Goal: Task Accomplishment & Management: Manage account settings

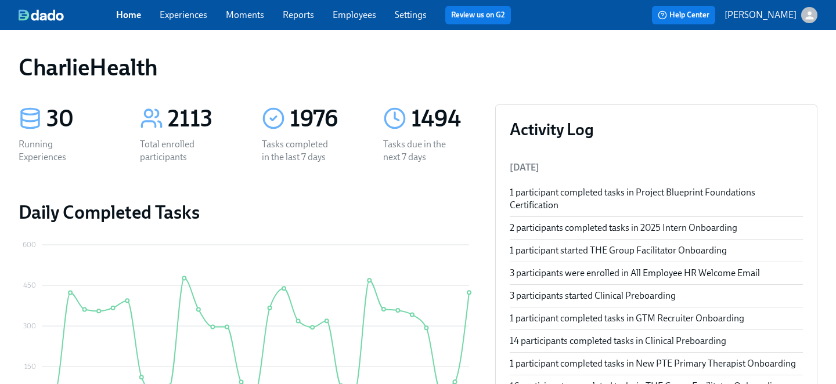
click at [343, 17] on link "Employees" at bounding box center [355, 14] width 44 height 11
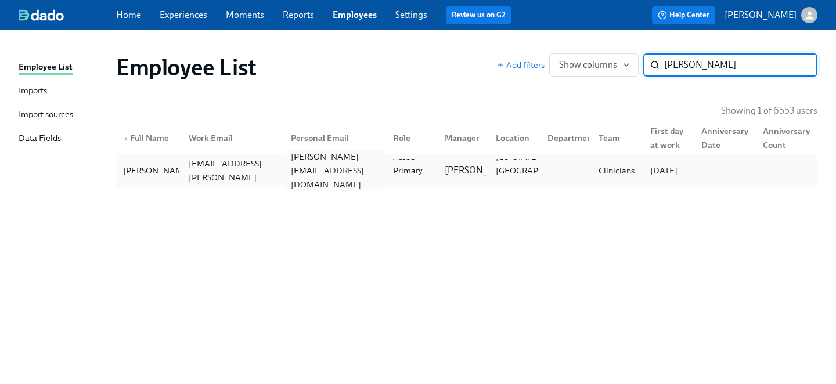
type input "otis sm"
click at [355, 180] on div "otis.smith1300@gmail.com" at bounding box center [333, 170] width 102 height 23
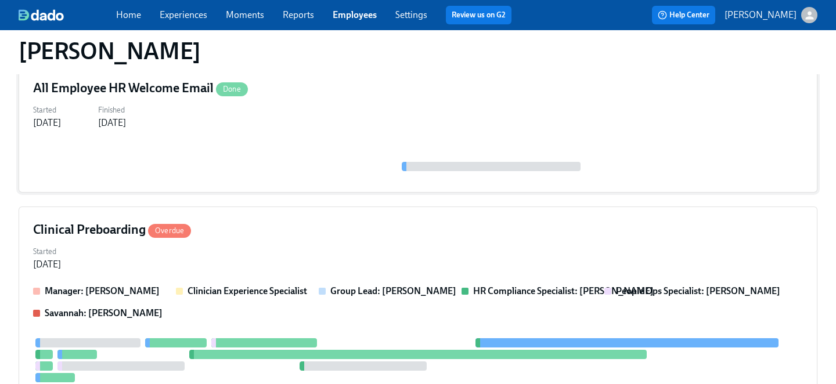
scroll to position [149, 0]
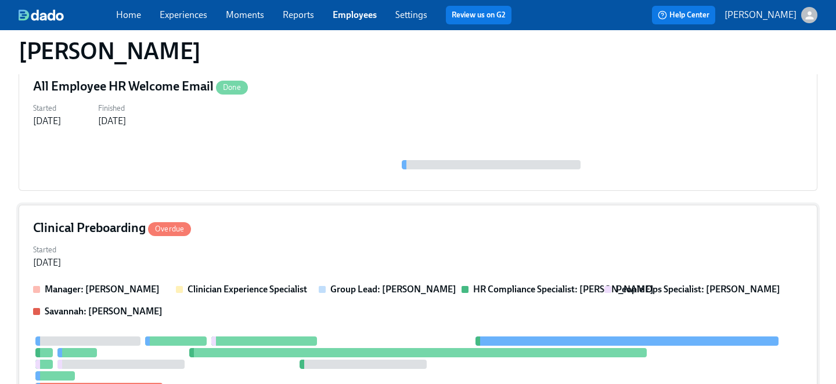
click at [314, 248] on div "Started Aug 28, 2025" at bounding box center [418, 256] width 770 height 28
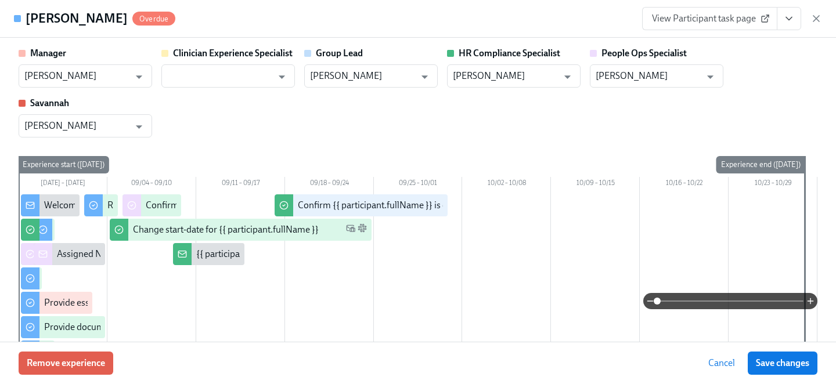
click at [794, 20] on icon "View task page" at bounding box center [789, 19] width 12 height 12
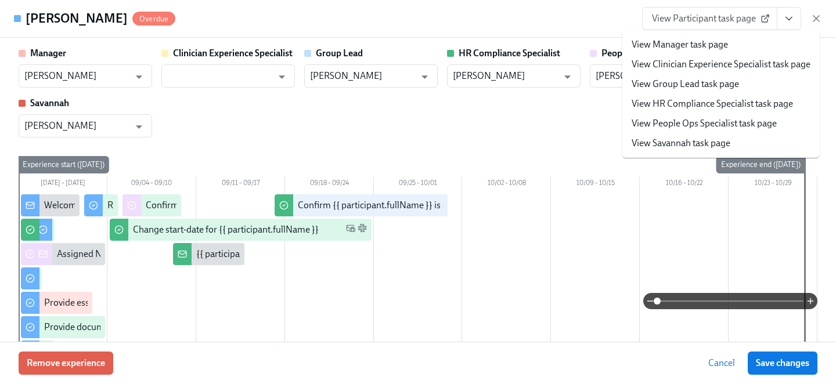
click at [725, 128] on link "View People Ops Specialist task page" at bounding box center [704, 123] width 145 height 13
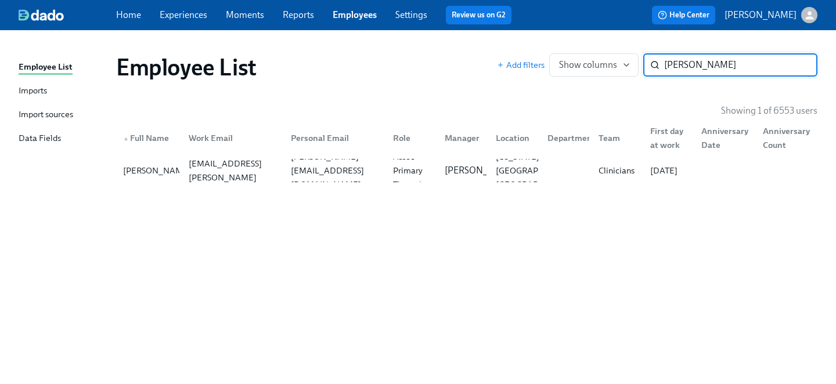
drag, startPoint x: 726, startPoint y: 70, endPoint x: 512, endPoint y: 41, distance: 215.6
click at [512, 41] on div "Employee List Imports Import sources Data Fields Employee List Add filters Show…" at bounding box center [418, 207] width 836 height 354
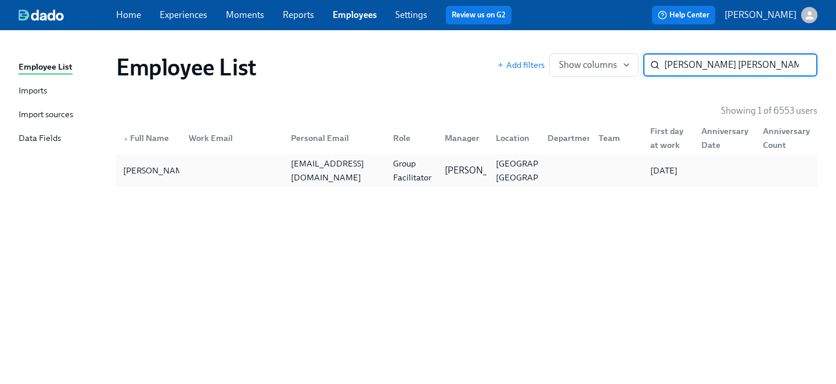
type input "kayla jo"
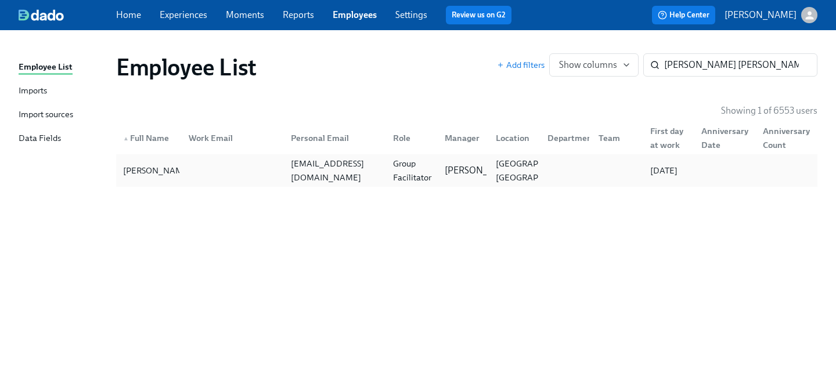
click at [386, 182] on div "Kayla Jordan kayla.jordan1009@gmail.com Group Facilitator Sarah Dunn Kendallvil…" at bounding box center [467, 170] width 702 height 33
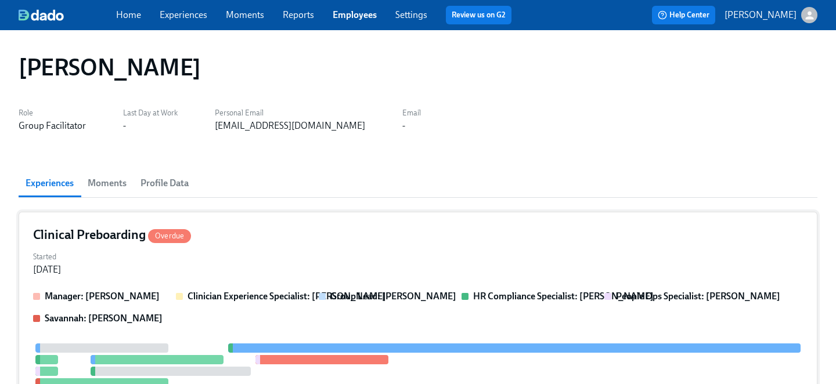
click at [347, 256] on div "Started Sep 01, 2025" at bounding box center [418, 263] width 770 height 28
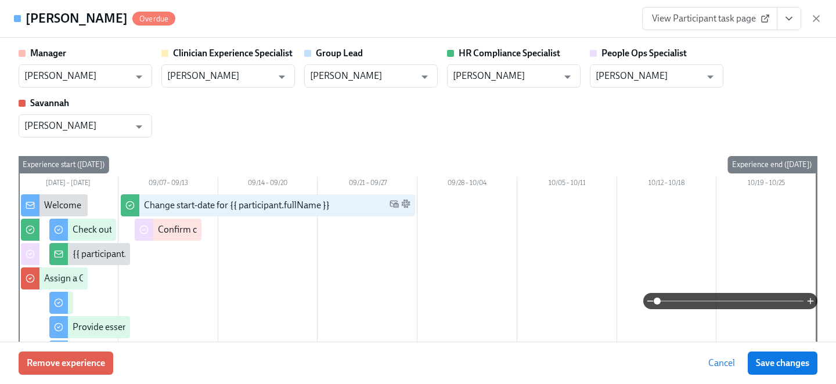
click at [771, 18] on link "View Participant task page" at bounding box center [709, 18] width 135 height 23
click at [786, 24] on icon "View task page" at bounding box center [789, 19] width 12 height 12
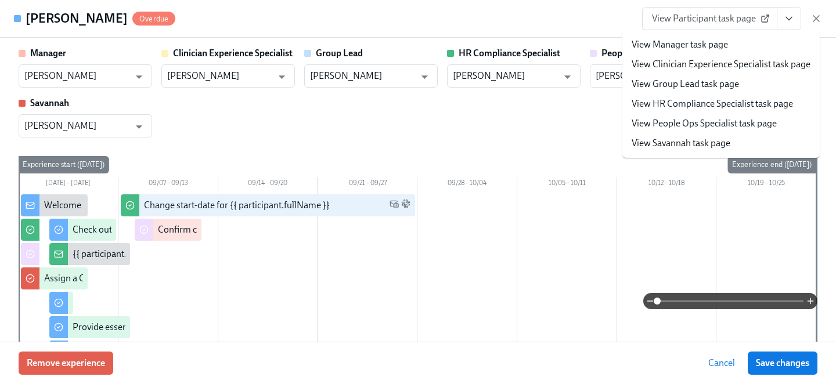
click at [693, 127] on link "View People Ops Specialist task page" at bounding box center [704, 123] width 145 height 13
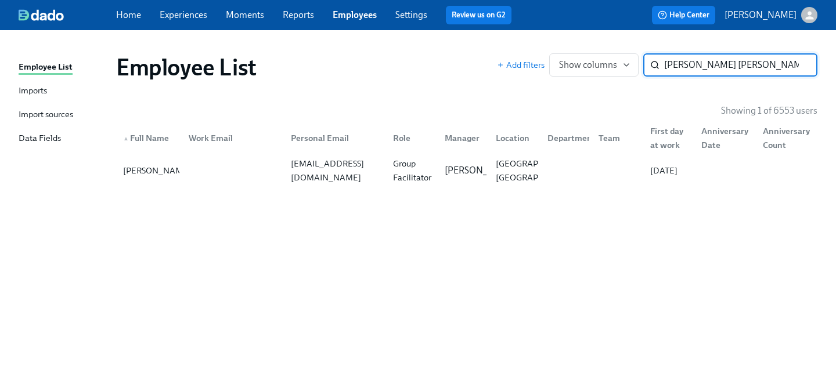
drag, startPoint x: 710, startPoint y: 62, endPoint x: 644, endPoint y: 58, distance: 65.7
click at [644, 58] on div "kayla jo ​" at bounding box center [730, 64] width 174 height 23
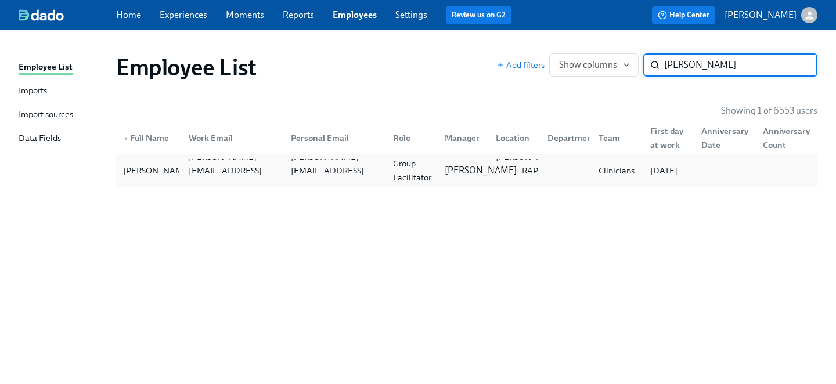
type input "cora wi"
click at [450, 164] on p "Itoro Udoeyop" at bounding box center [481, 170] width 72 height 13
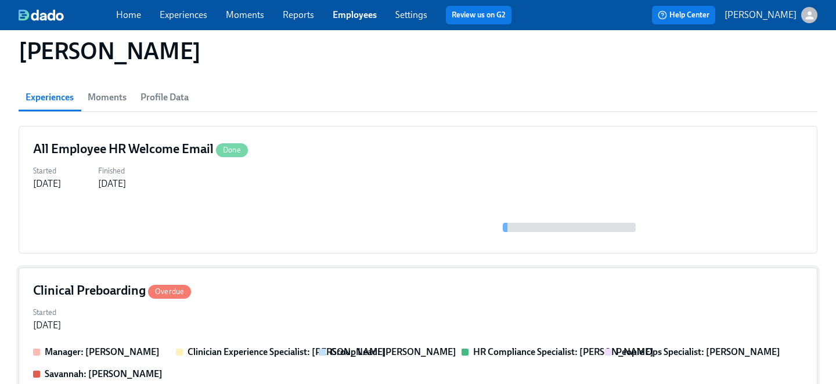
scroll to position [100, 0]
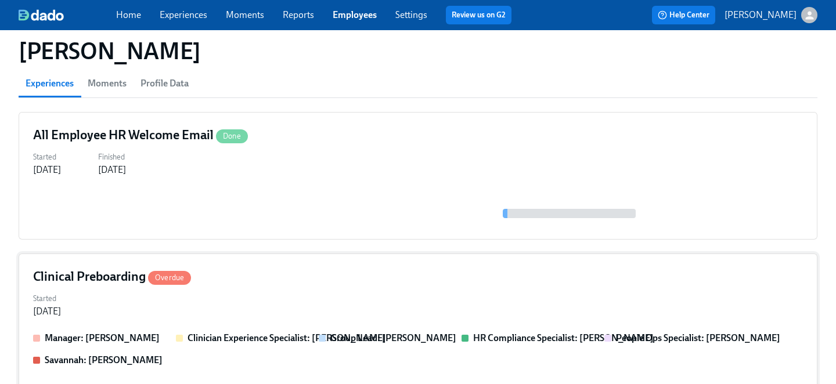
click at [300, 299] on div "Started Aug 29, 2025" at bounding box center [418, 304] width 770 height 28
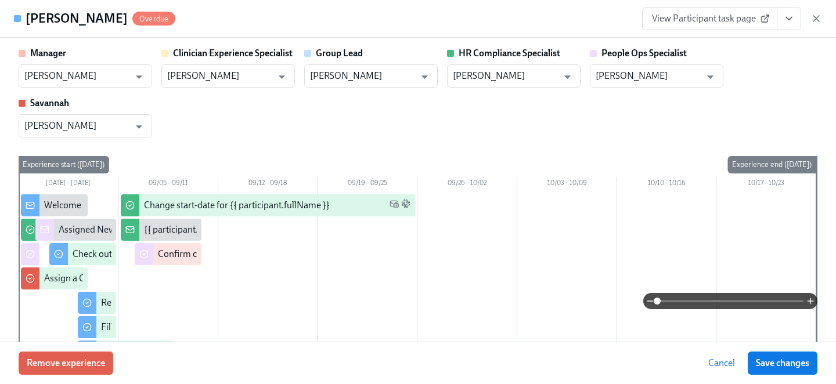
click at [789, 19] on icon "View task page" at bounding box center [789, 18] width 6 height 3
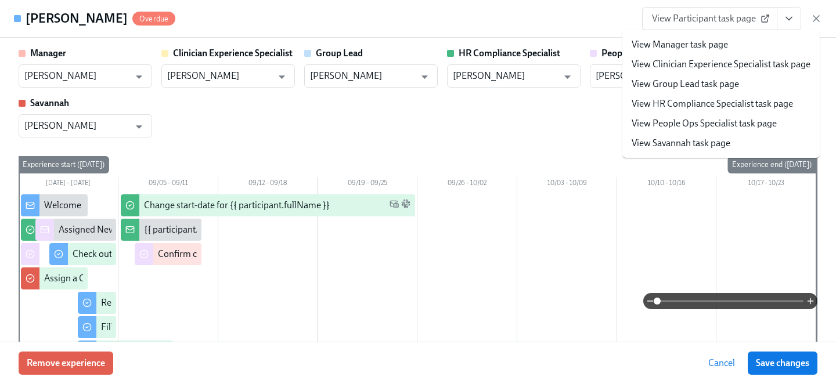
click at [704, 124] on link "View People Ops Specialist task page" at bounding box center [704, 123] width 145 height 13
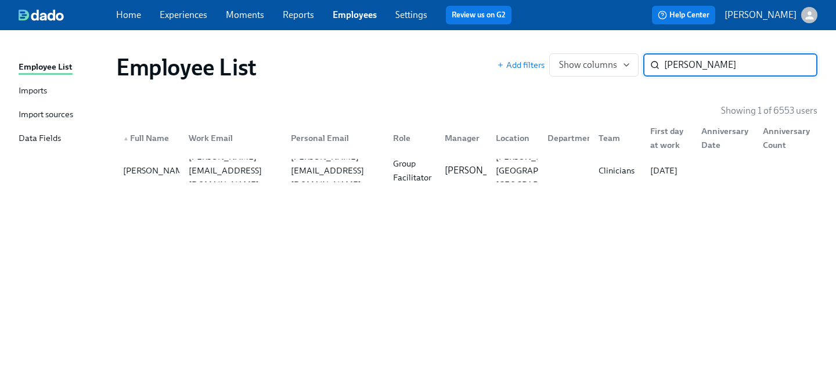
drag, startPoint x: 696, startPoint y: 68, endPoint x: 569, endPoint y: 48, distance: 129.3
click at [565, 48] on div "Employee List Add filters Show columns cora wi ​" at bounding box center [467, 67] width 720 height 46
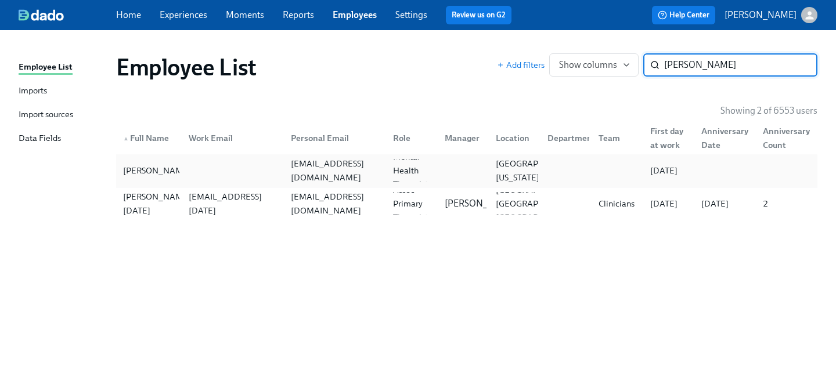
type input "charmaine"
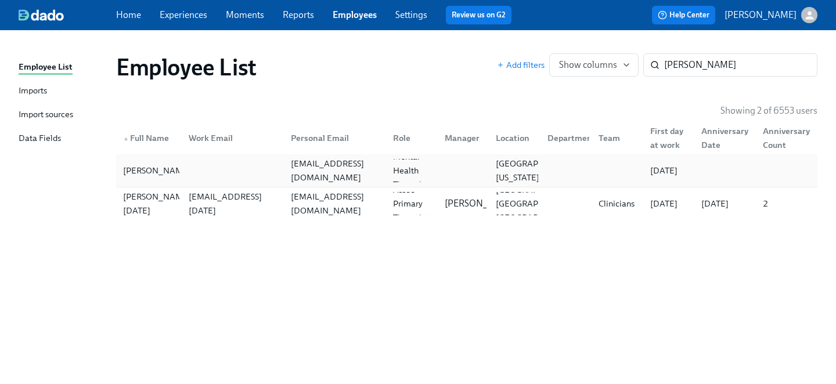
click at [264, 166] on div at bounding box center [230, 170] width 102 height 23
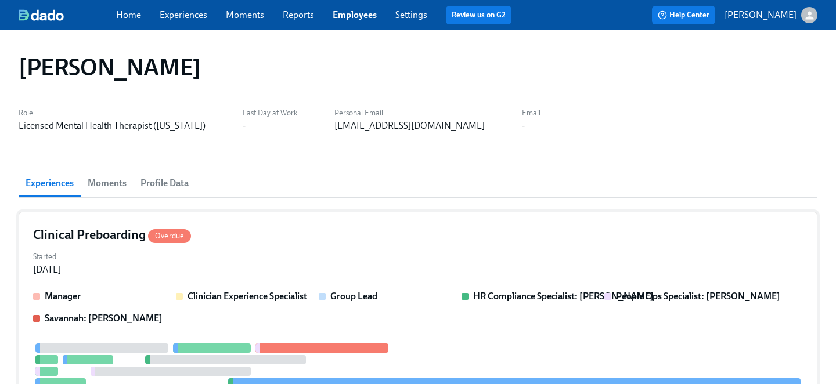
click at [249, 239] on div "Clinical Preboarding Overdue" at bounding box center [418, 235] width 770 height 17
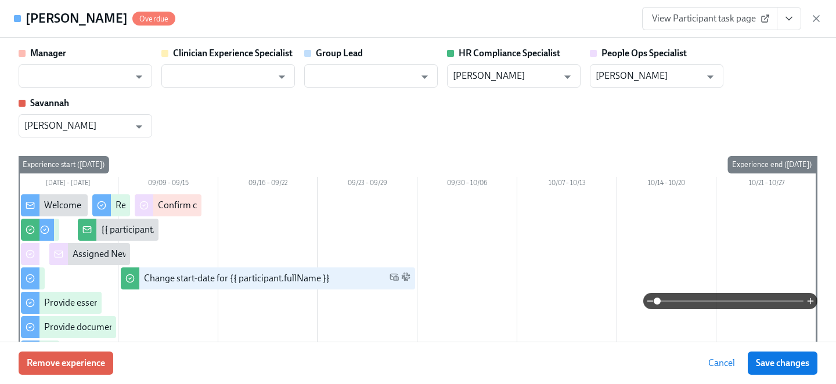
click at [783, 15] on button "View task page" at bounding box center [789, 18] width 24 height 23
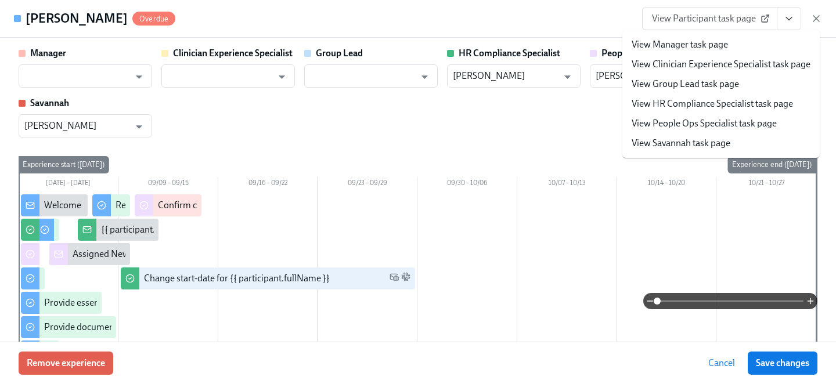
click at [707, 127] on link "View People Ops Specialist task page" at bounding box center [704, 123] width 145 height 13
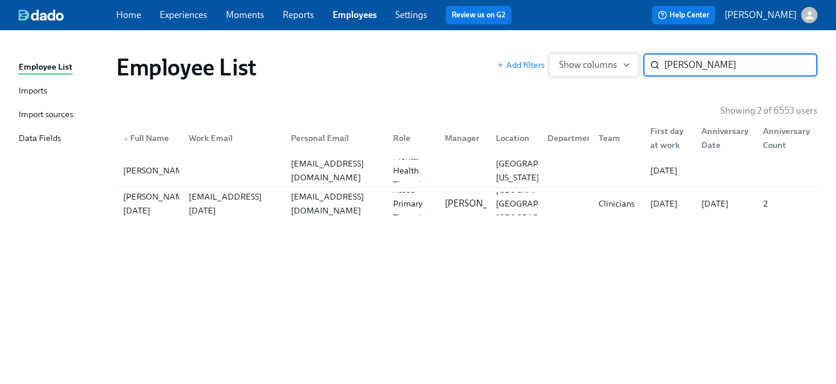
drag, startPoint x: 613, startPoint y: 67, endPoint x: 574, endPoint y: 65, distance: 39.0
click at [574, 65] on div "Add filters Show columns charmaine ​" at bounding box center [657, 64] width 321 height 23
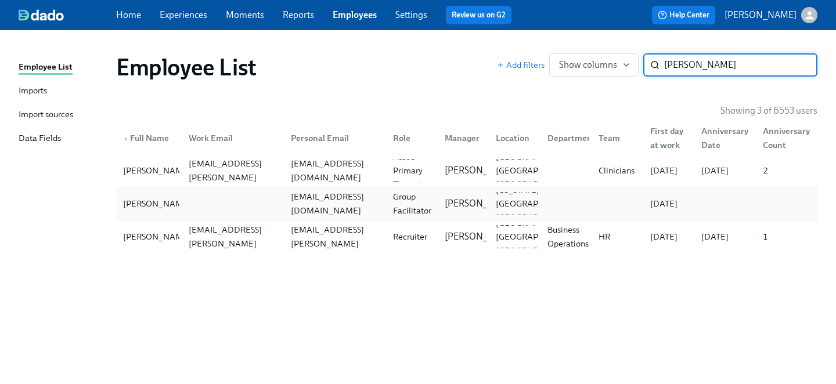
type input "ashley g"
click at [243, 206] on div at bounding box center [230, 203] width 102 height 23
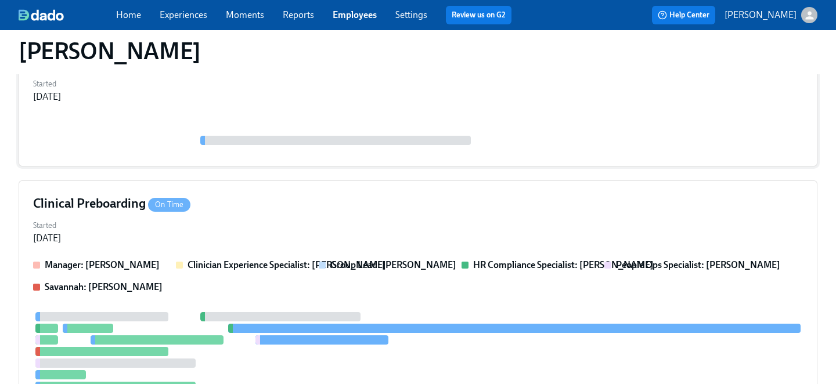
scroll to position [239, 0]
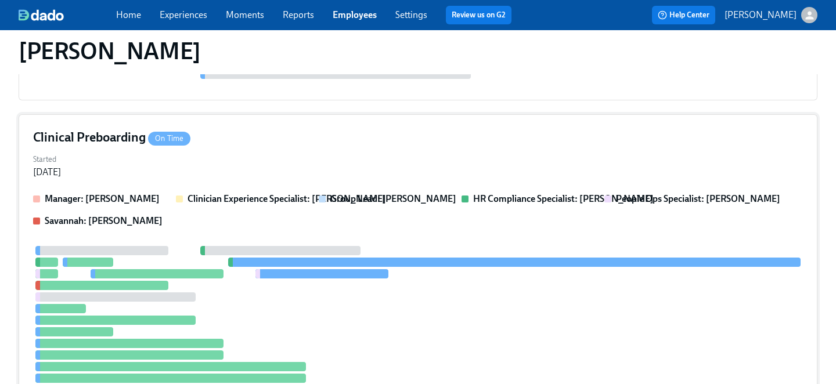
click at [296, 155] on div "Started Sep 08, 2025" at bounding box center [418, 165] width 770 height 28
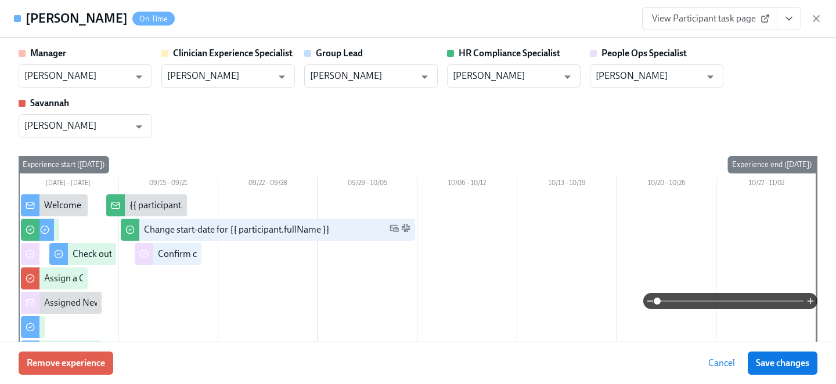
click at [789, 23] on icon "View task page" at bounding box center [789, 19] width 12 height 12
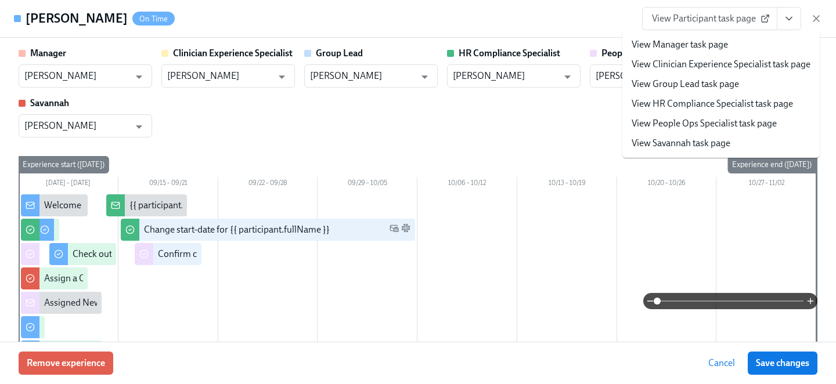
click at [704, 125] on link "View People Ops Specialist task page" at bounding box center [704, 123] width 145 height 13
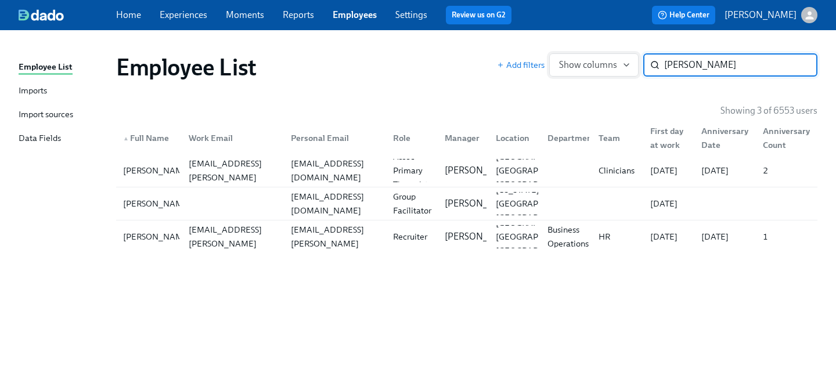
drag, startPoint x: 693, startPoint y: 69, endPoint x: 588, endPoint y: 66, distance: 104.6
click at [588, 66] on div "Add filters Show columns ashley g ​" at bounding box center [657, 64] width 321 height 23
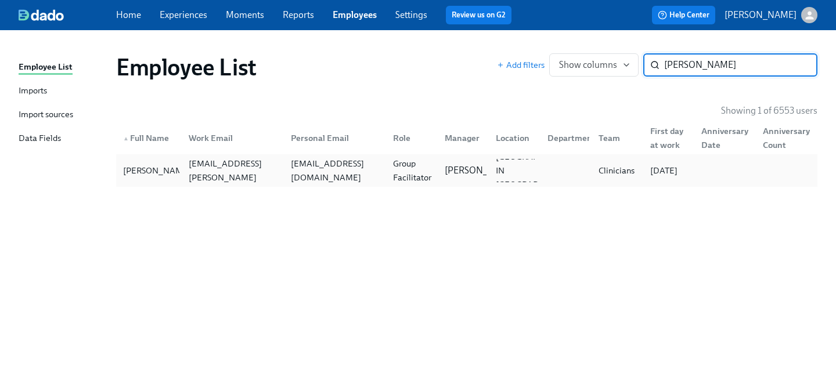
type input "tracy s"
click at [202, 155] on div "Tracy Struckman tracy.struckman@charliehealth.com craft_tracy@outlook.com Group…" at bounding box center [467, 170] width 702 height 33
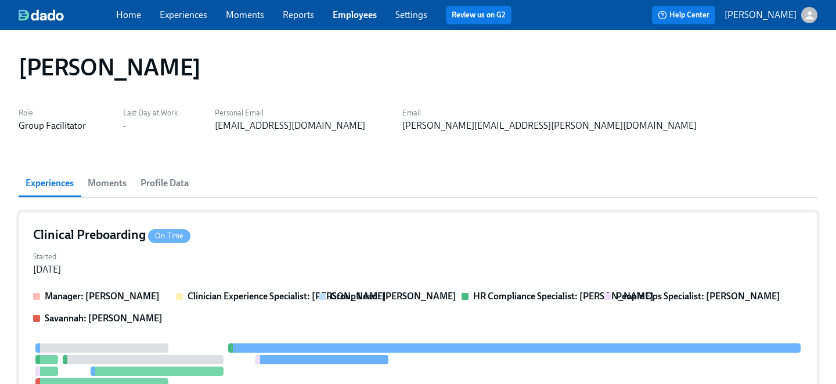
click at [219, 249] on div "Started Sep 09, 2025" at bounding box center [418, 263] width 770 height 28
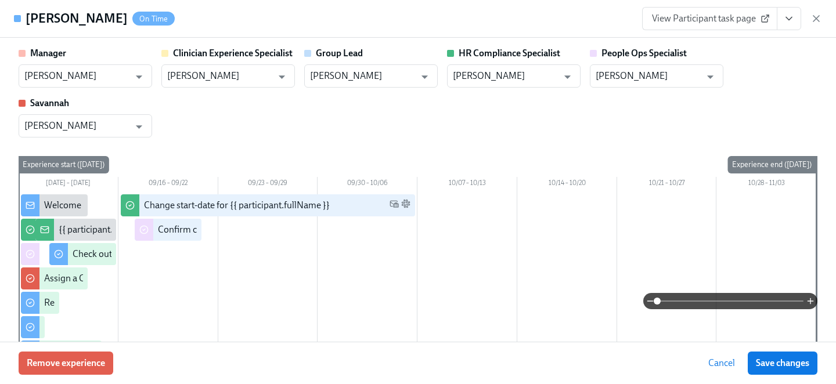
click at [785, 18] on icon "View task page" at bounding box center [789, 19] width 12 height 12
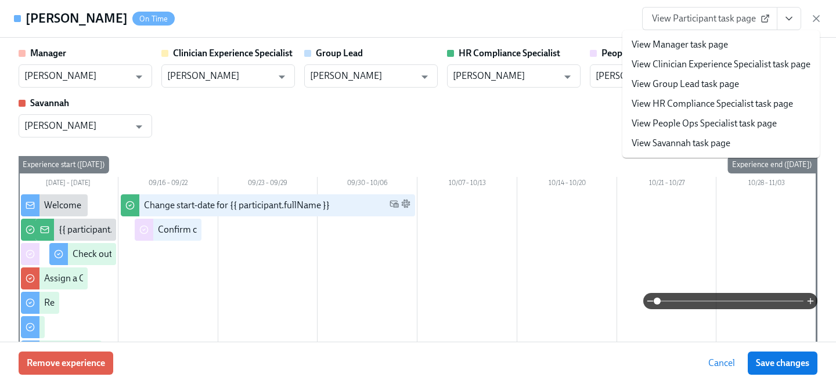
click at [743, 123] on link "View People Ops Specialist task page" at bounding box center [704, 123] width 145 height 13
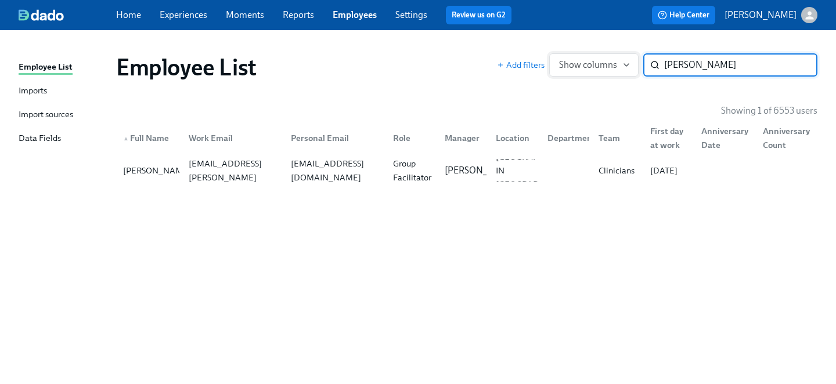
click at [591, 62] on div "Add filters Show columns tracy s ​" at bounding box center [657, 64] width 321 height 23
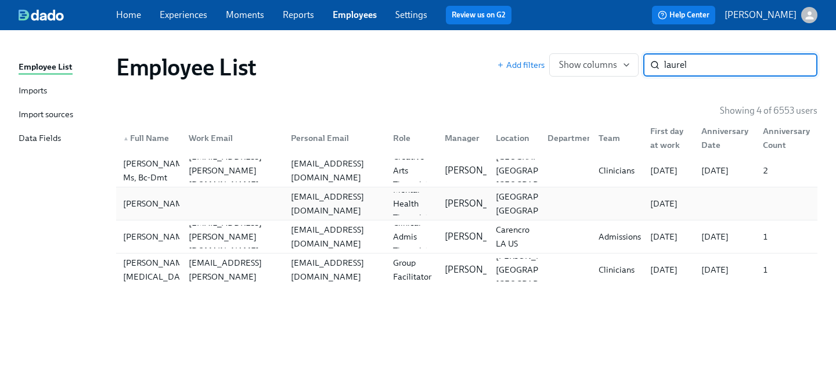
type input "laurel"
click at [274, 208] on div at bounding box center [230, 203] width 102 height 23
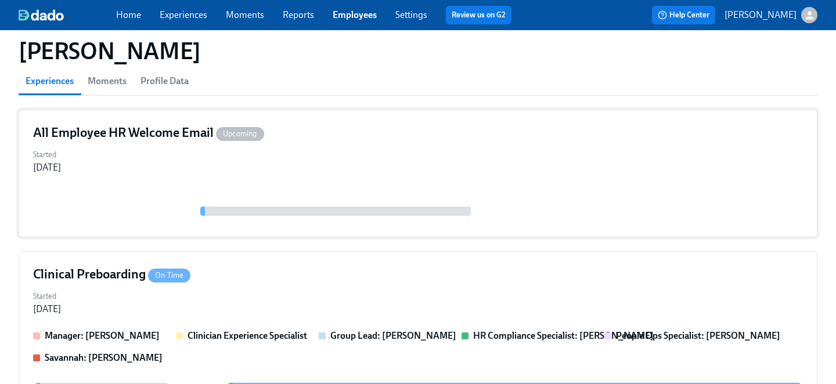
scroll to position [160, 0]
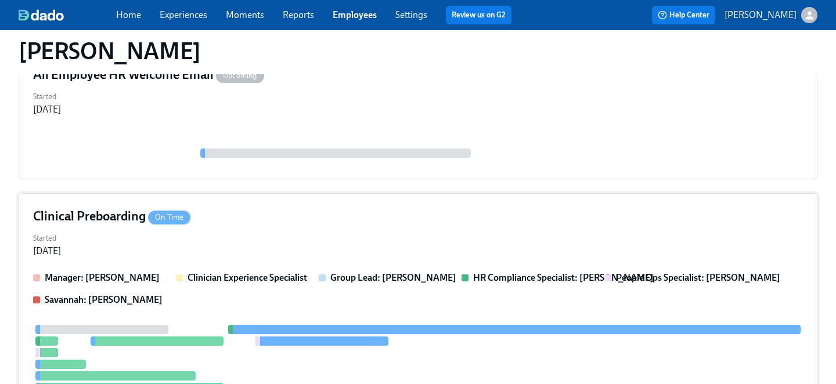
click at [240, 259] on div "Clinical Preboarding On Time Started Sep 10, 2025 Manager: Courtney Shea Clinic…" at bounding box center [418, 361] width 799 height 336
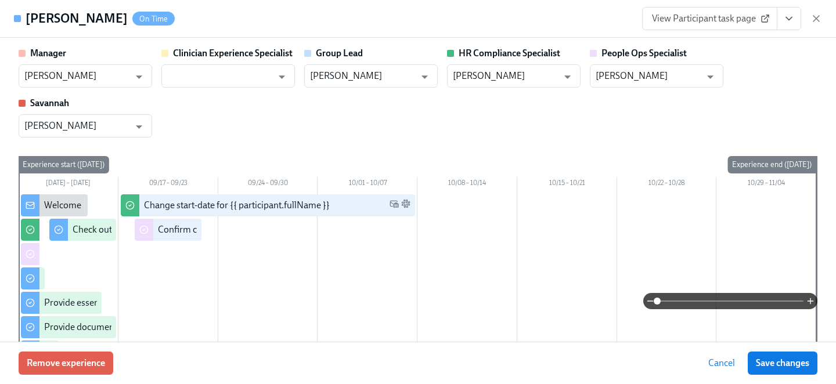
click at [789, 20] on icon "View task page" at bounding box center [789, 19] width 12 height 12
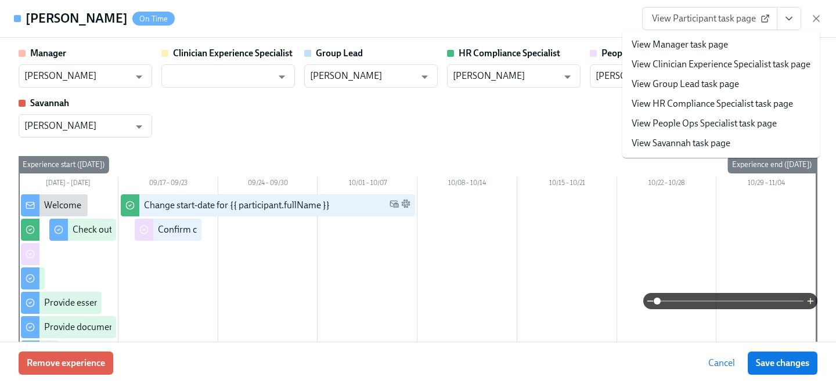
click at [721, 124] on link "View People Ops Specialist task page" at bounding box center [704, 123] width 145 height 13
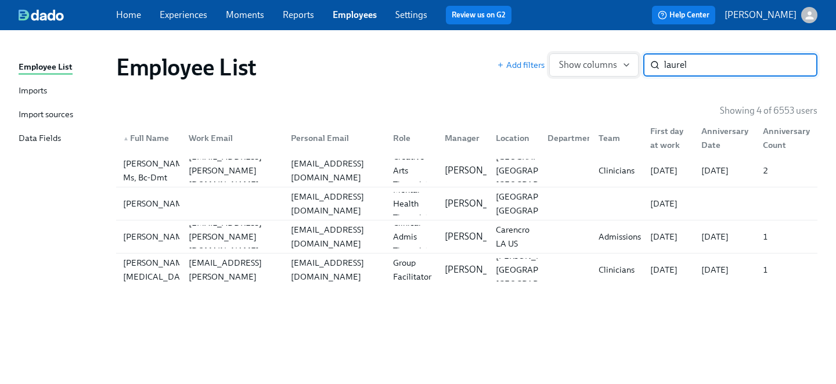
drag, startPoint x: 703, startPoint y: 70, endPoint x: 574, endPoint y: 54, distance: 130.5
click at [574, 54] on div "Add filters Show columns laurel ​" at bounding box center [657, 64] width 321 height 23
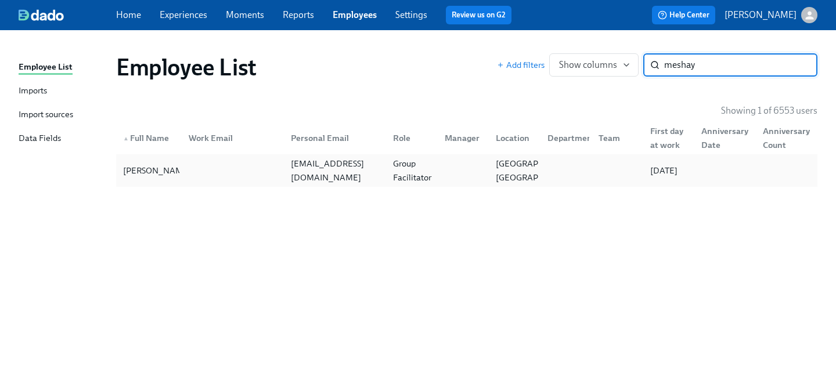
type input "meshay"
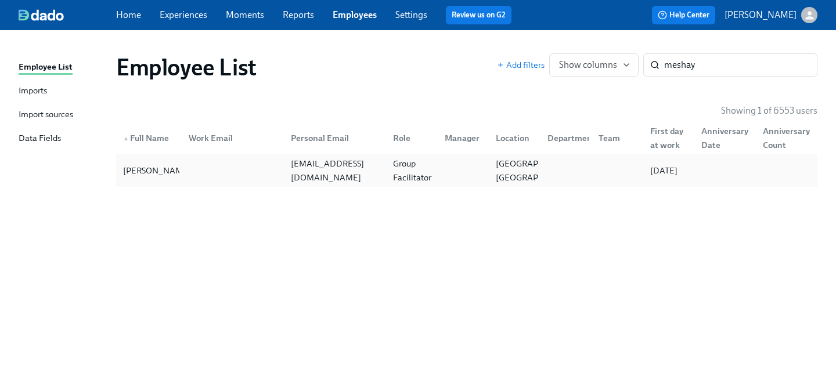
click at [193, 184] on div "MeShay McKinney mmckinney@jeremiahprogram.org Group Facilitator Round Rock, TX …" at bounding box center [467, 170] width 702 height 33
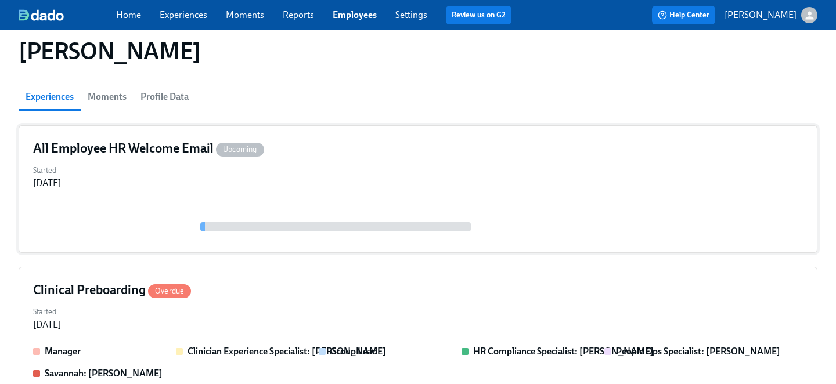
scroll to position [97, 0]
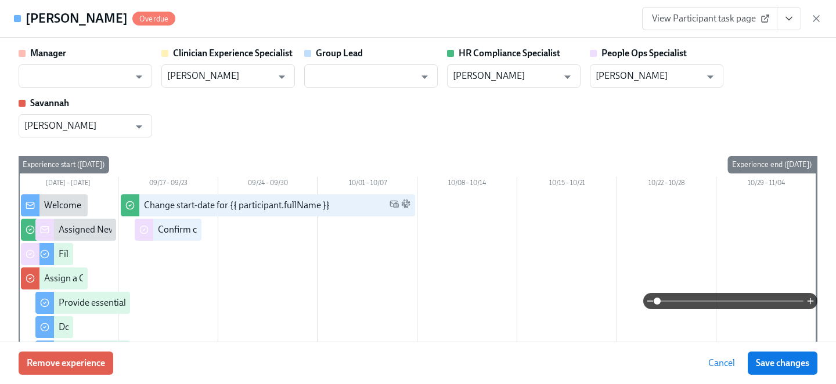
click at [785, 16] on icon "View task page" at bounding box center [789, 19] width 12 height 12
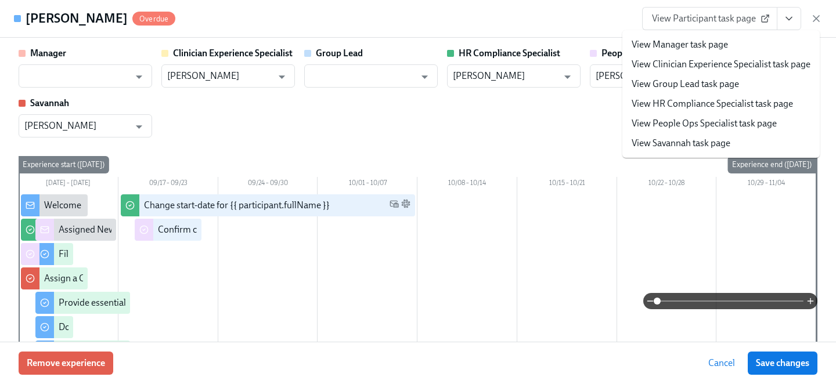
click at [691, 131] on li "View People Ops Specialist task page" at bounding box center [721, 124] width 197 height 20
click at [640, 121] on link "View People Ops Specialist task page" at bounding box center [704, 123] width 145 height 13
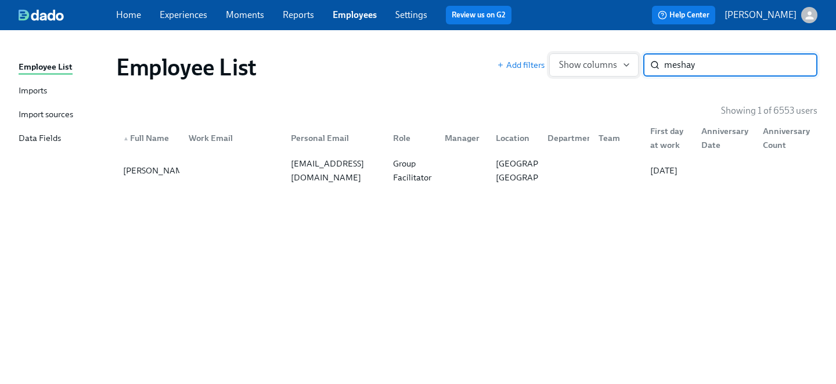
drag, startPoint x: 699, startPoint y: 66, endPoint x: 563, endPoint y: 57, distance: 136.2
click at [563, 57] on div "Add filters Show columns meshay ​" at bounding box center [657, 64] width 321 height 23
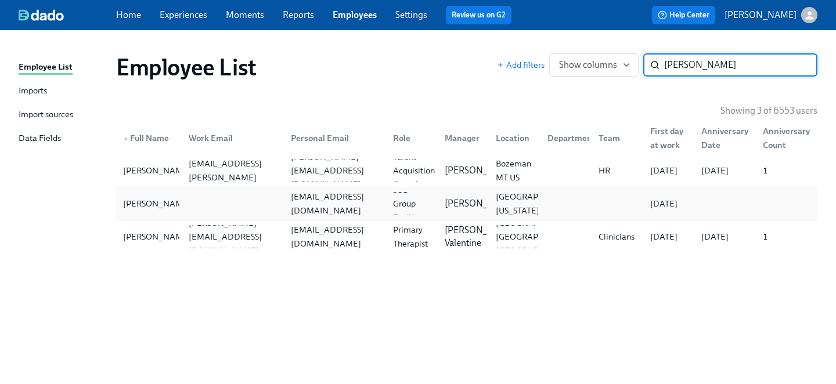
type input "erin w"
click at [295, 201] on div "erincamille14@gmail.com" at bounding box center [335, 204] width 98 height 28
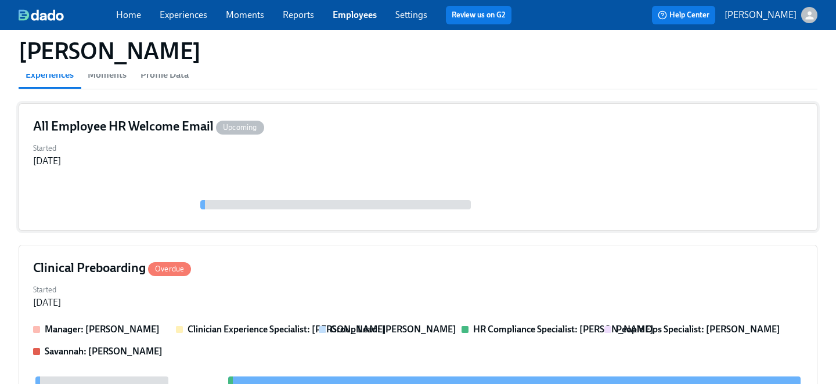
scroll to position [153, 0]
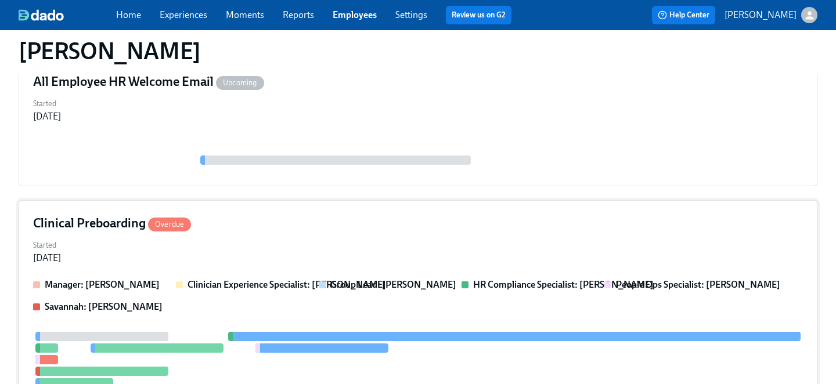
click at [288, 247] on div "Started Sep 15, 2025" at bounding box center [418, 251] width 770 height 28
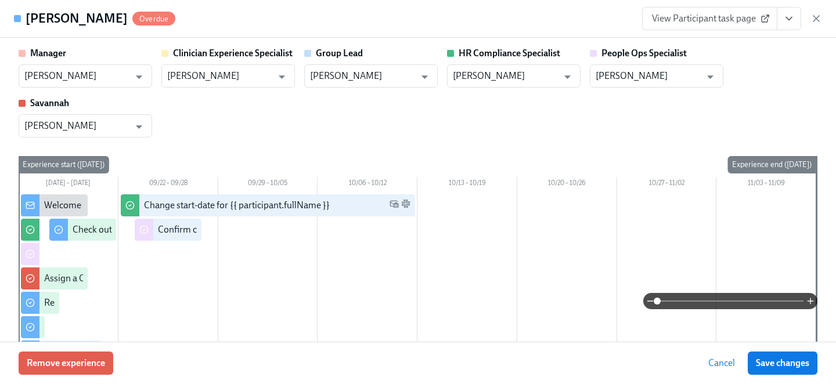
click at [794, 21] on icon "View task page" at bounding box center [789, 19] width 12 height 12
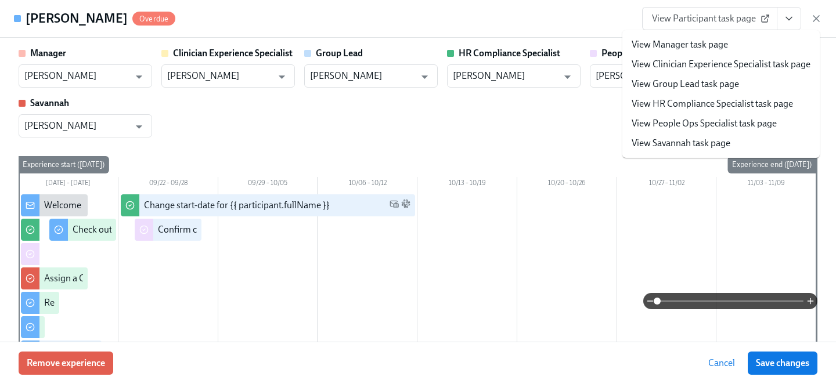
click at [714, 125] on link "View People Ops Specialist task page" at bounding box center [704, 123] width 145 height 13
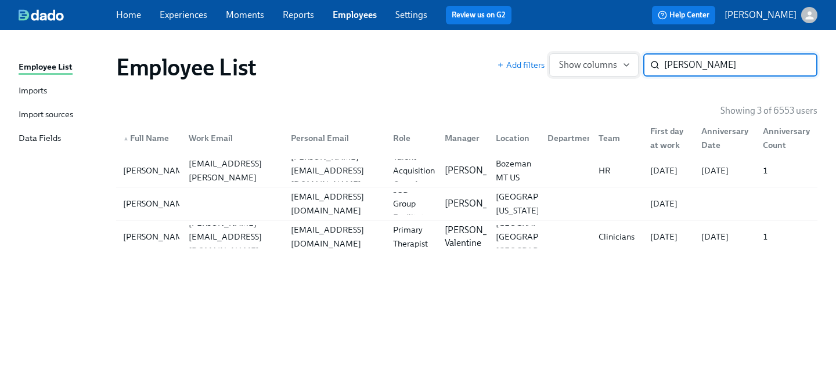
drag, startPoint x: 702, startPoint y: 66, endPoint x: 550, endPoint y: 62, distance: 151.6
click at [550, 62] on div "Add filters Show columns erin w ​" at bounding box center [657, 64] width 321 height 23
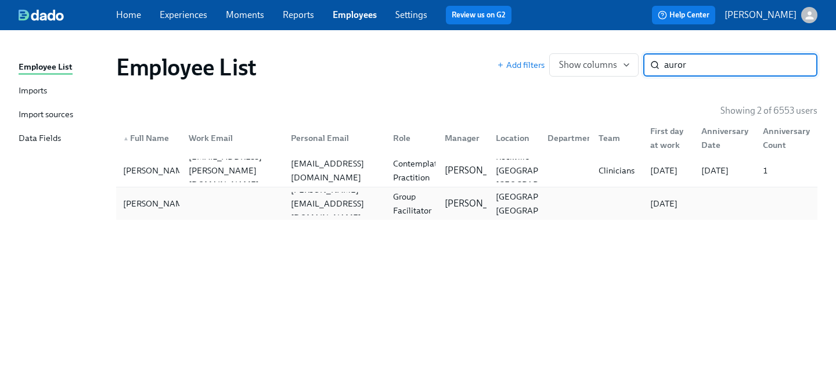
type input "auror"
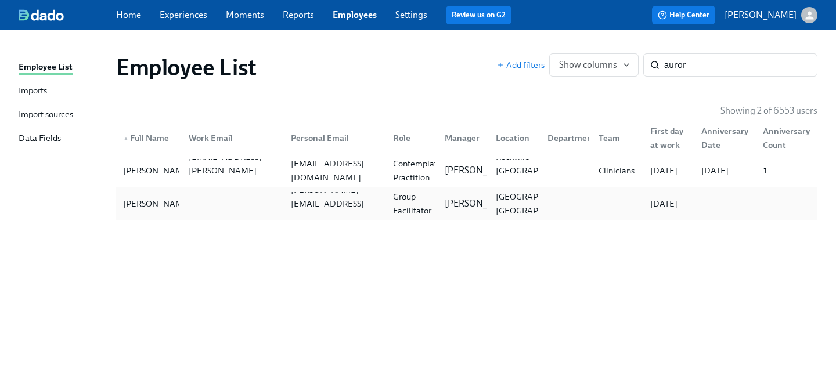
click at [269, 204] on div at bounding box center [230, 203] width 102 height 23
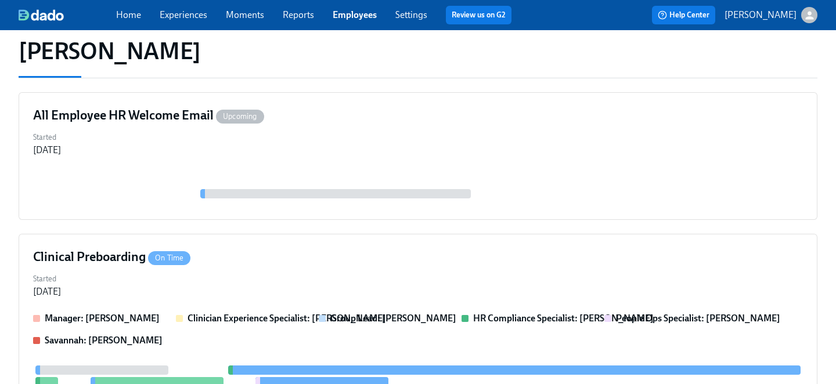
scroll to position [132, 0]
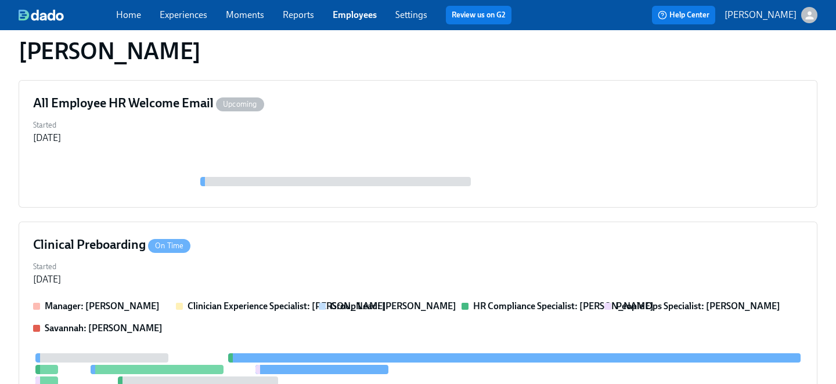
click at [280, 252] on div "Clinical Preboarding On Time" at bounding box center [418, 244] width 770 height 17
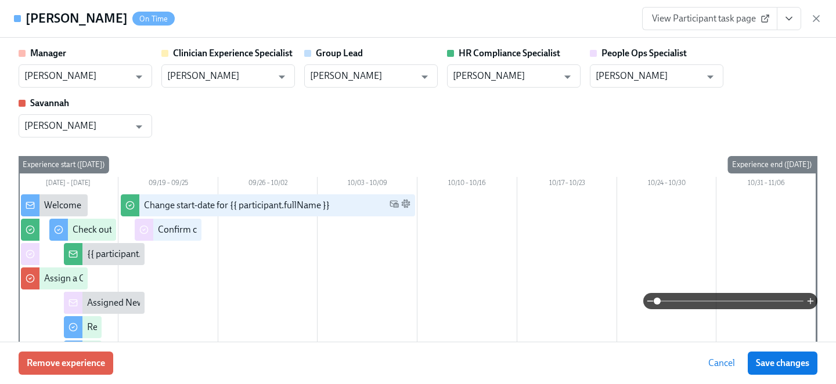
click at [793, 15] on icon "View task page" at bounding box center [789, 19] width 12 height 12
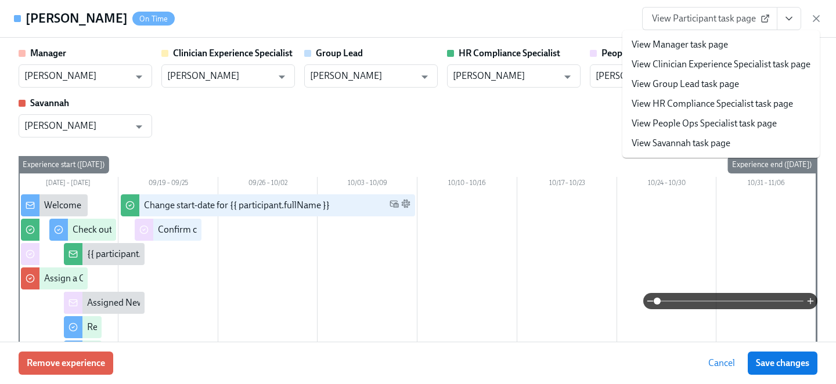
click at [696, 125] on link "View People Ops Specialist task page" at bounding box center [704, 123] width 145 height 13
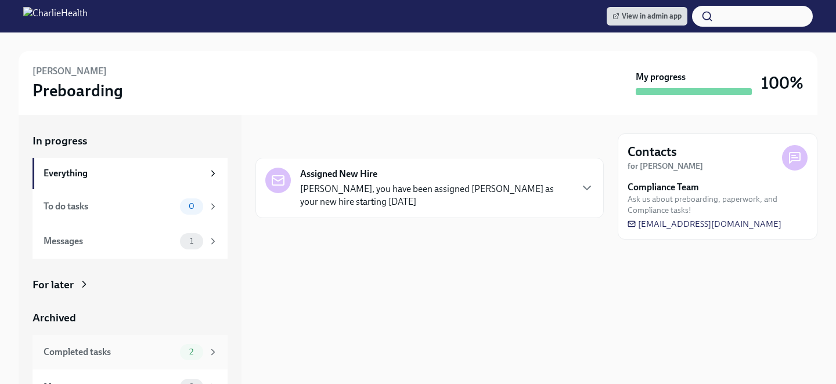
click at [174, 350] on div "Completed tasks" at bounding box center [110, 352] width 132 height 13
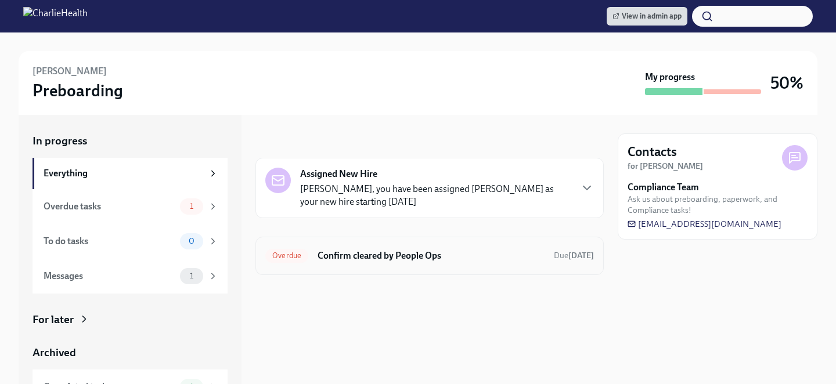
click at [395, 269] on div "Overdue Confirm cleared by People Ops Due 10 days ago" at bounding box center [430, 256] width 348 height 38
click at [342, 243] on div "Overdue Confirm cleared by People Ops Due 10 days ago" at bounding box center [430, 256] width 348 height 38
click at [346, 248] on div "Overdue Confirm cleared by People Ops Due 10 days ago" at bounding box center [429, 256] width 329 height 19
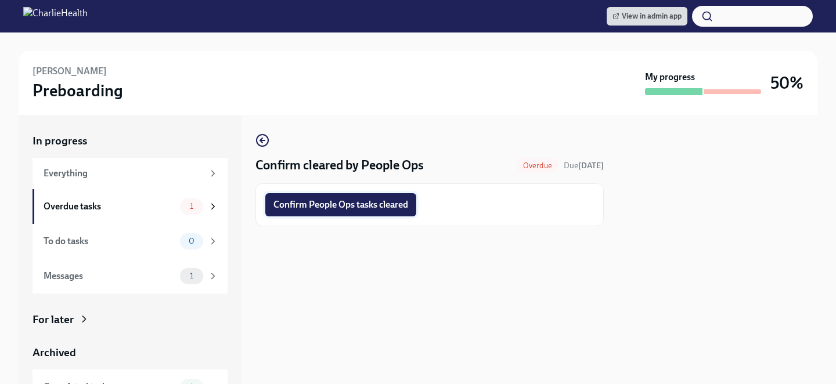
click at [323, 208] on span "Confirm People Ops tasks cleared" at bounding box center [341, 205] width 135 height 12
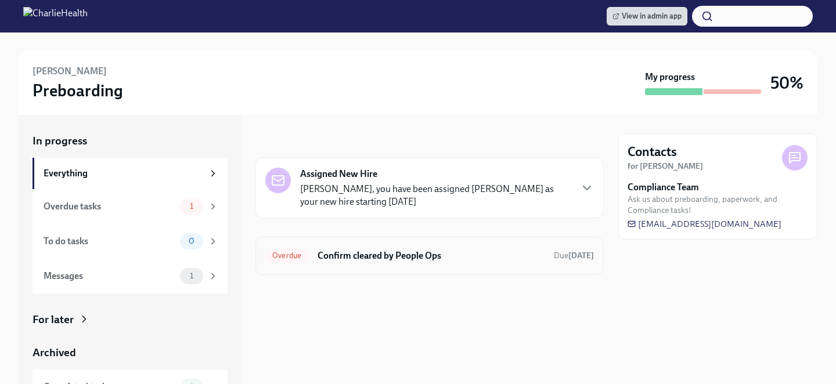
click at [367, 253] on h6 "Confirm cleared by People Ops" at bounding box center [431, 256] width 227 height 13
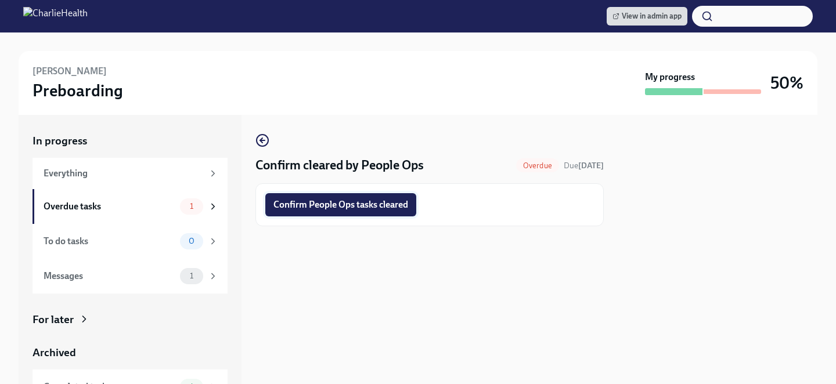
click at [366, 213] on button "Confirm People Ops tasks cleared" at bounding box center [340, 204] width 151 height 23
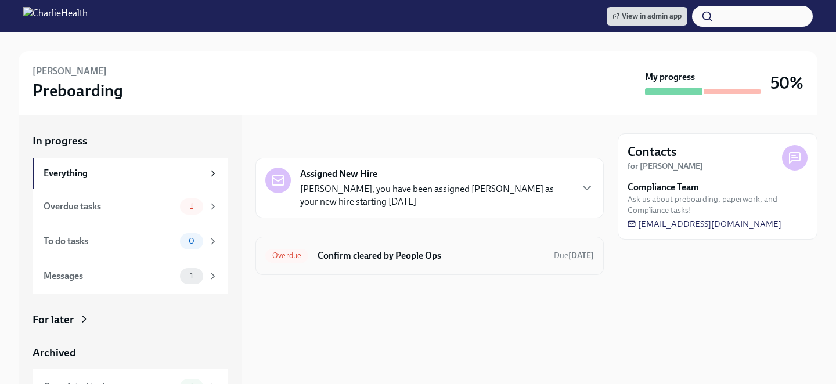
click at [408, 247] on div "Overdue Confirm cleared by People Ops Due [DATE]" at bounding box center [429, 256] width 329 height 19
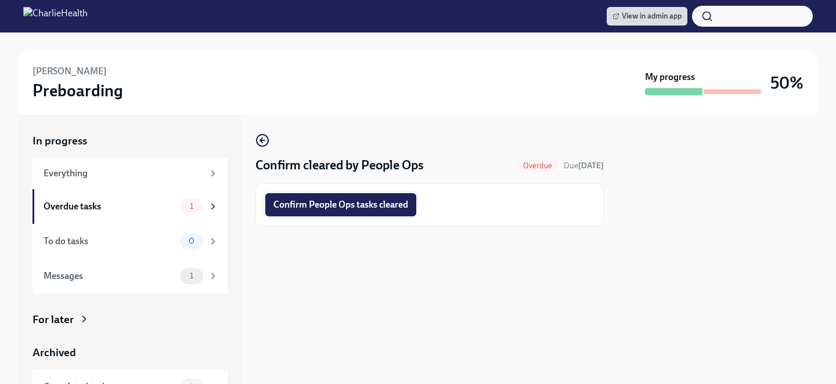
click at [366, 206] on span "Confirm People Ops tasks cleared" at bounding box center [341, 205] width 135 height 12
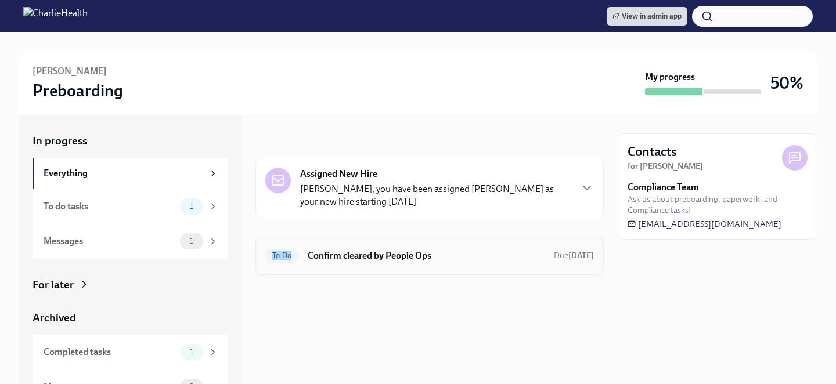
click at [441, 246] on div "To Do Confirm cleared by People Ops Due 2 days ago" at bounding box center [430, 256] width 348 height 38
click at [366, 247] on div "To Do Confirm cleared by People Ops Due 2 days ago" at bounding box center [429, 256] width 329 height 19
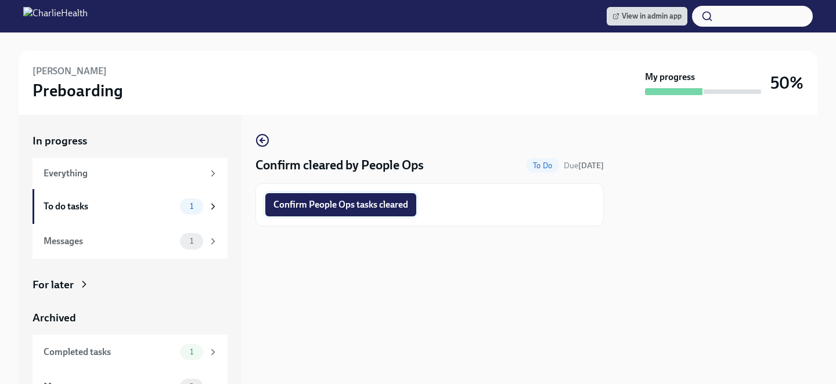
click at [346, 208] on span "Confirm People Ops tasks cleared" at bounding box center [341, 205] width 135 height 12
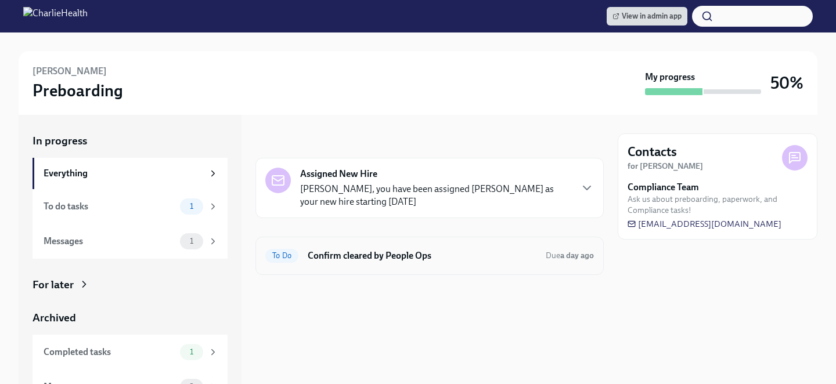
click at [351, 252] on h6 "Confirm cleared by People Ops" at bounding box center [422, 256] width 229 height 13
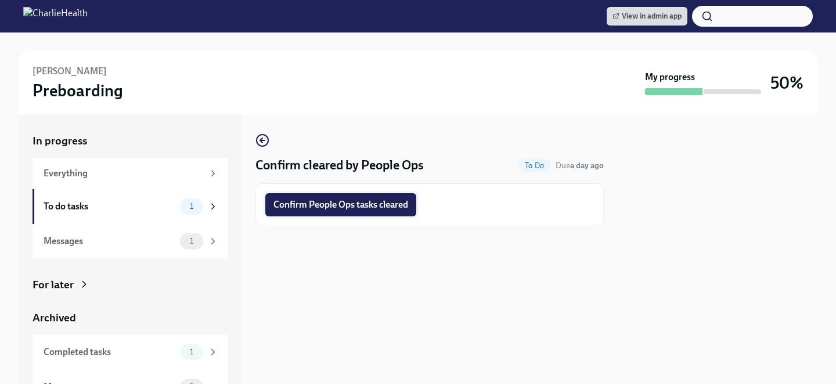
click at [334, 202] on span "Confirm People Ops tasks cleared" at bounding box center [341, 205] width 135 height 12
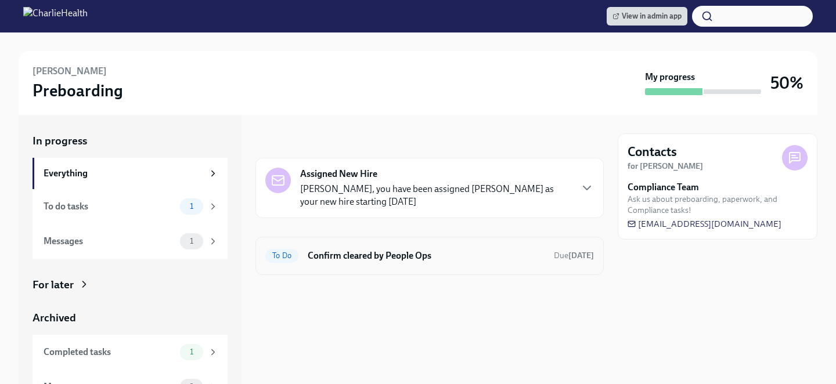
click at [333, 262] on h6 "Confirm cleared by People Ops" at bounding box center [426, 256] width 237 height 13
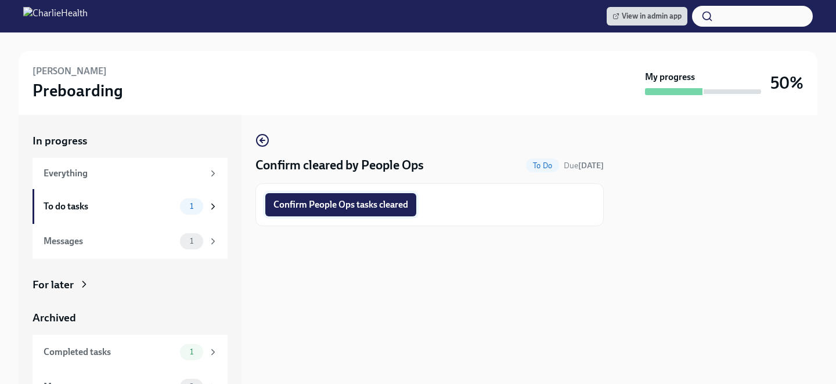
click at [323, 199] on span "Confirm People Ops tasks cleared" at bounding box center [341, 205] width 135 height 12
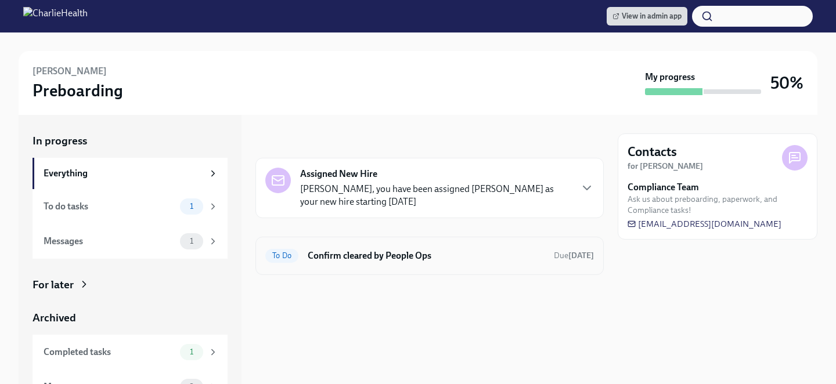
click at [362, 255] on h6 "Confirm cleared by People Ops" at bounding box center [426, 256] width 237 height 13
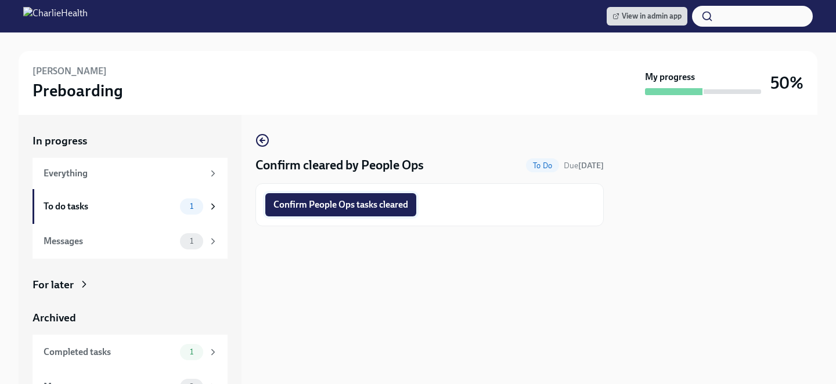
click at [346, 208] on span "Confirm People Ops tasks cleared" at bounding box center [341, 205] width 135 height 12
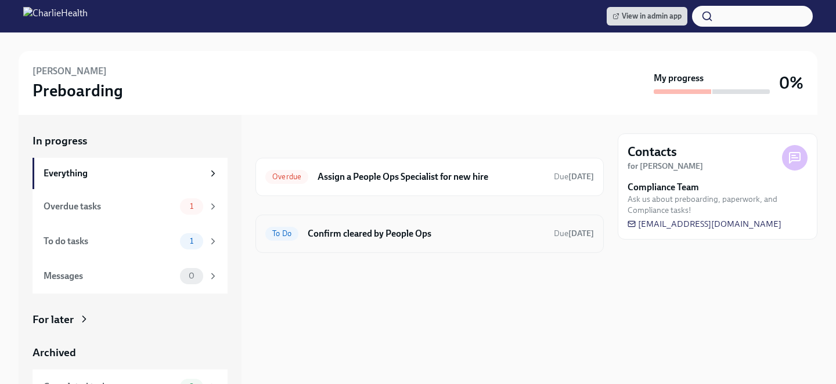
click at [321, 237] on h6 "Confirm cleared by People Ops" at bounding box center [426, 234] width 237 height 13
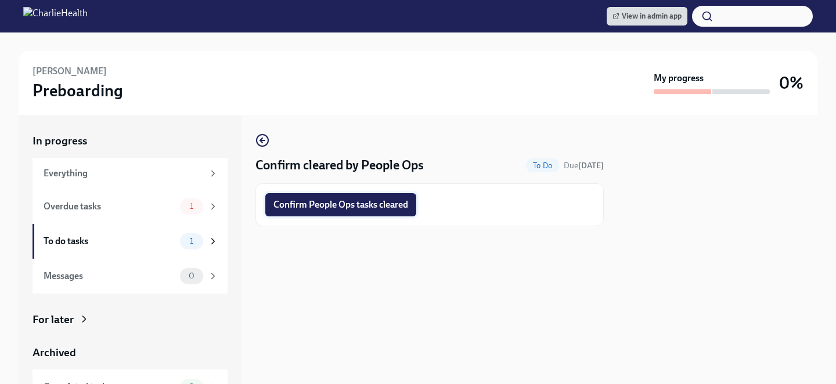
click at [341, 207] on span "Confirm People Ops tasks cleared" at bounding box center [341, 205] width 135 height 12
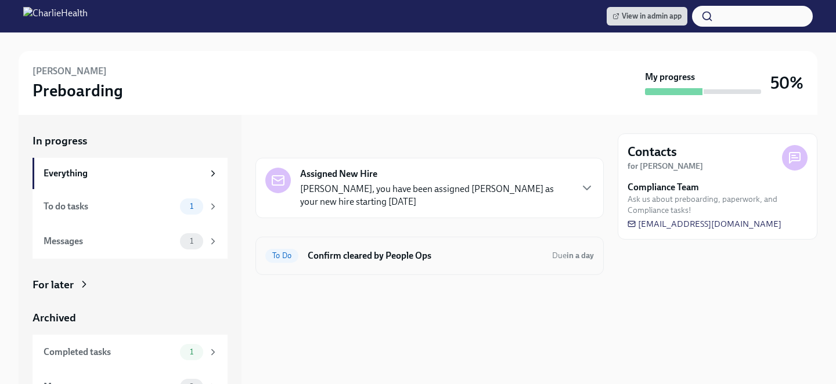
click at [454, 248] on div "To Do Confirm cleared by People Ops Due in a day" at bounding box center [429, 256] width 329 height 19
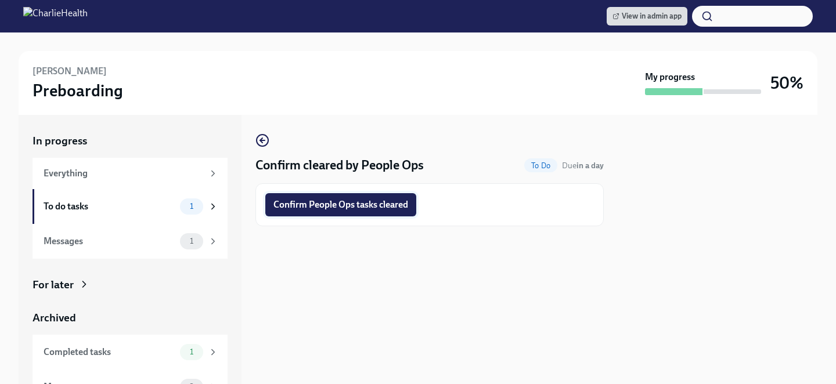
click at [354, 206] on span "Confirm People Ops tasks cleared" at bounding box center [341, 205] width 135 height 12
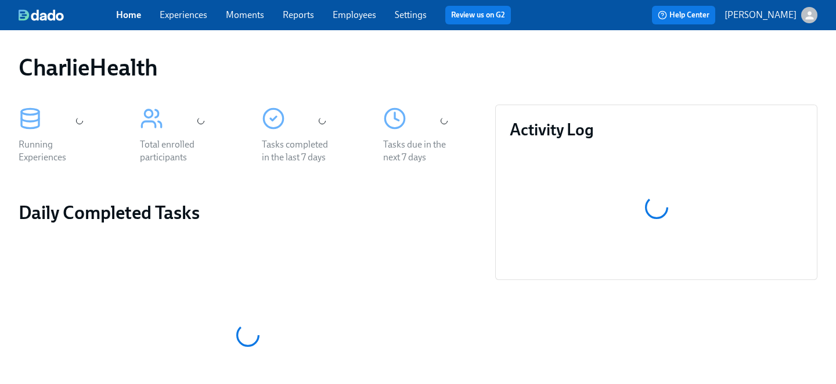
click at [362, 12] on link "Employees" at bounding box center [355, 14] width 44 height 11
click at [341, 28] on div "Home Experiences Moments Reports Employees Settings Review us on G2 Help Center…" at bounding box center [418, 15] width 836 height 30
click at [342, 21] on div "Home Experiences Moments Reports Employees Settings Review us on G2" at bounding box center [318, 15] width 404 height 19
click at [355, 16] on link "Employees" at bounding box center [355, 14] width 44 height 11
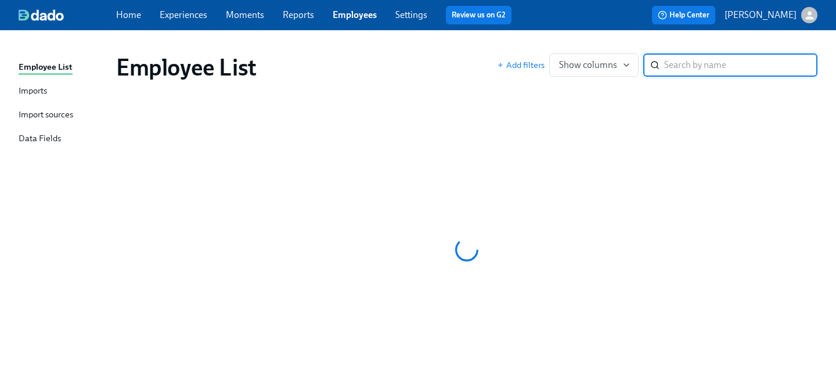
click at [354, 16] on link "Employees" at bounding box center [355, 14] width 44 height 11
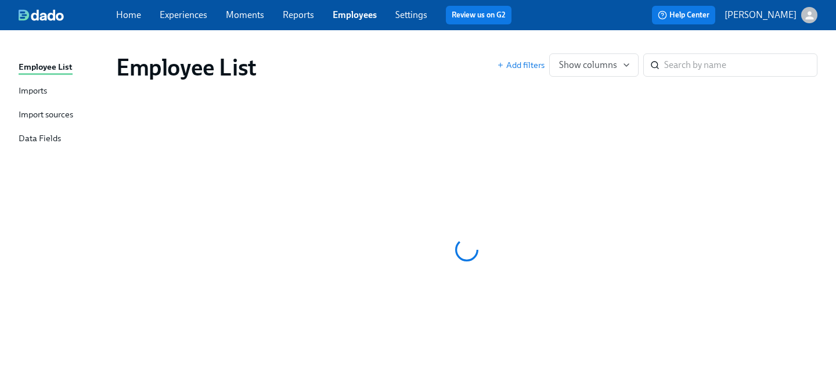
click at [689, 71] on input "search" at bounding box center [740, 64] width 153 height 23
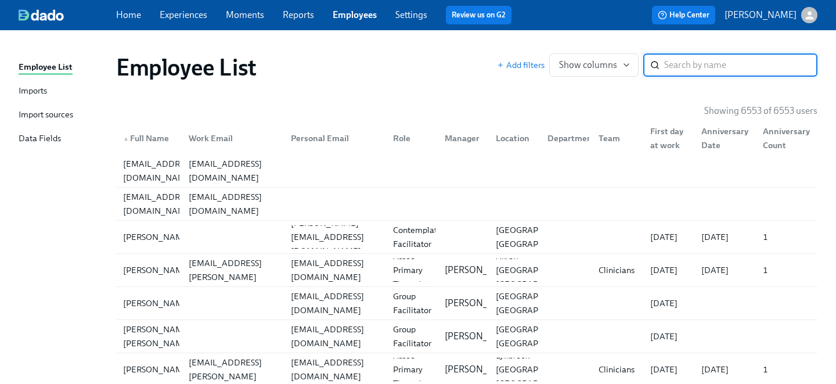
click at [676, 69] on input "search" at bounding box center [740, 64] width 153 height 23
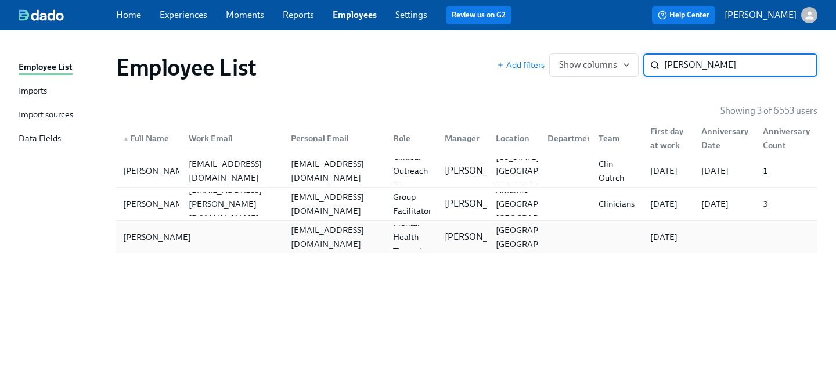
type input "[PERSON_NAME]"
click at [151, 237] on div "[PERSON_NAME]" at bounding box center [156, 237] width 77 height 14
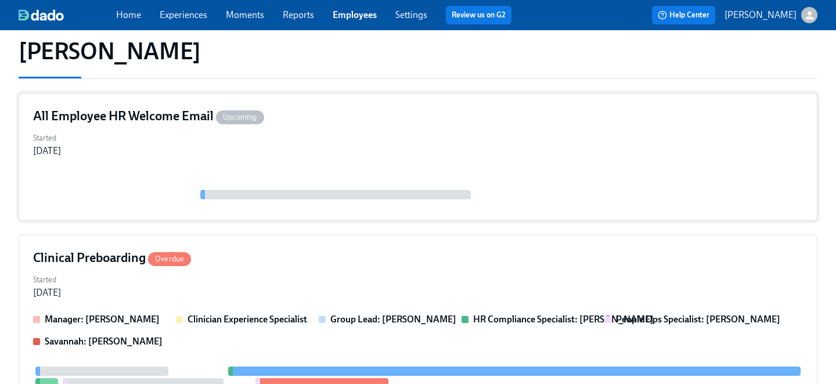
scroll to position [136, 0]
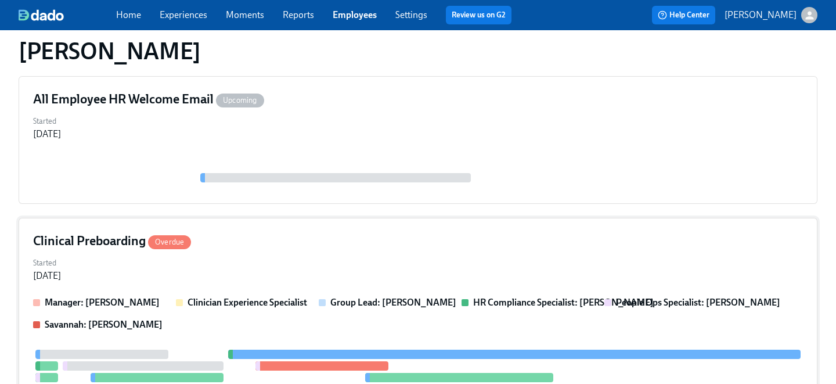
click at [271, 257] on div "Started [DATE]" at bounding box center [418, 268] width 770 height 28
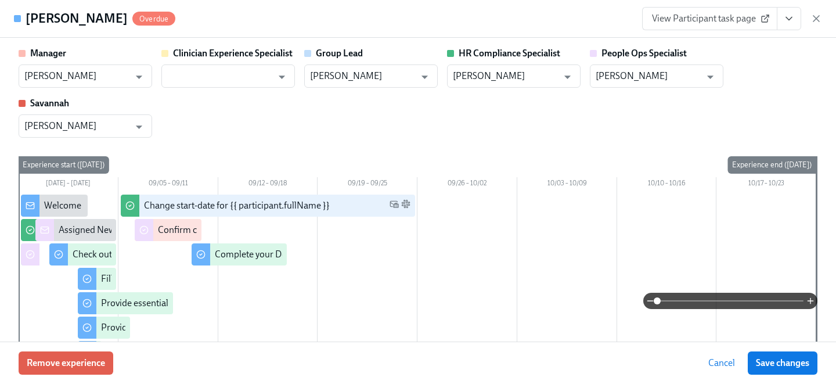
click at [792, 17] on icon "View task page" at bounding box center [789, 18] width 6 height 3
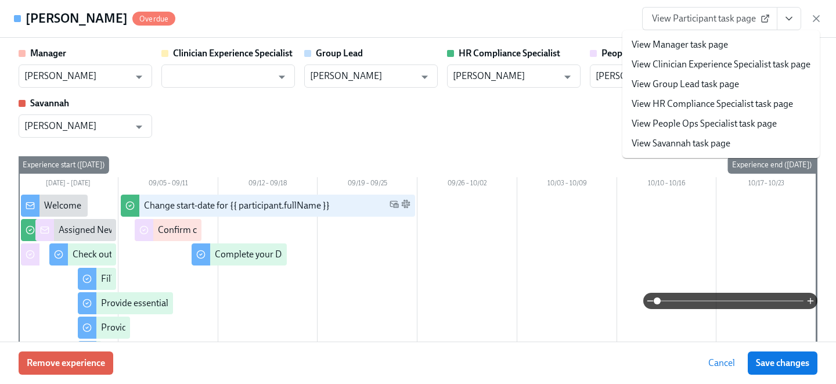
click at [691, 118] on link "View People Ops Specialist task page" at bounding box center [704, 123] width 145 height 13
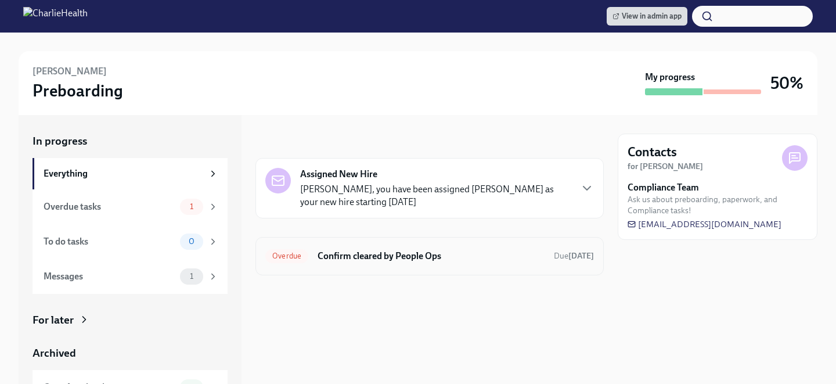
click at [324, 254] on h6 "Confirm cleared by People Ops" at bounding box center [431, 256] width 227 height 13
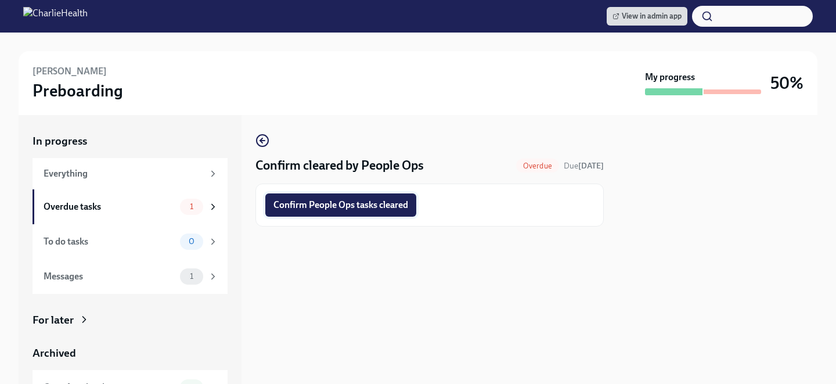
click at [318, 211] on button "Confirm People Ops tasks cleared" at bounding box center [340, 204] width 151 height 23
